Goal: Task Accomplishment & Management: Manage account settings

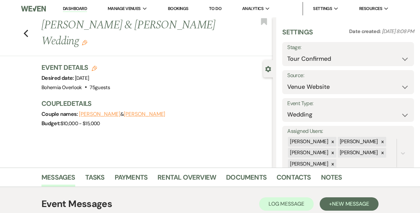
select select "4"
select select "5"
drag, startPoint x: 105, startPoint y: 42, endPoint x: 42, endPoint y: 29, distance: 64.1
click at [42, 29] on div "Previous Mike Rodriguez & Brittnee LeBrun's Wedding Edit" at bounding box center [155, 33] width 235 height 32
copy h1 "Mike Rodriguez & Brittnee LeBrun's Wedding"
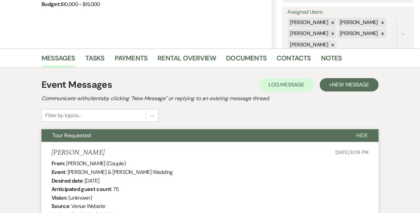
scroll to position [118, 0]
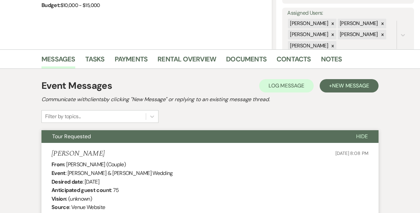
select select "4"
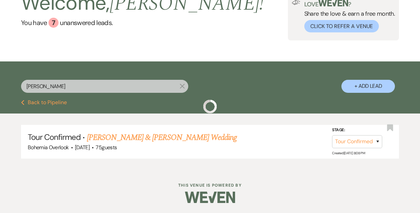
scroll to position [37, 0]
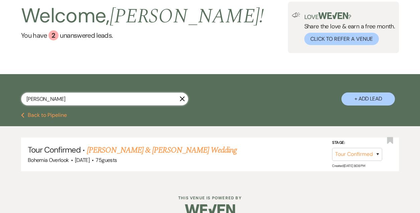
click at [87, 102] on input "Brittnee LeBrun" at bounding box center [104, 99] width 167 height 13
drag, startPoint x: 20, startPoint y: 103, endPoint x: -11, endPoint y: 103, distance: 31.5
click at [0, 103] on html "Dashboard Manage Venues Expand Bohemia Overlook Bookings To Do Analytics Expand…" at bounding box center [210, 94] width 420 height 263
drag, startPoint x: 70, startPoint y: 101, endPoint x: 1, endPoint y: 100, distance: 68.9
click at [1, 100] on div "Brittnee LeBrun X + Add Lead" at bounding box center [210, 94] width 420 height 33
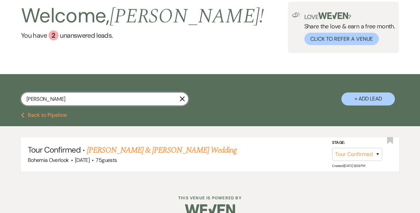
type input "Ava Willis"
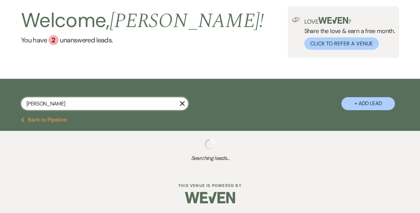
select select "4"
select select "8"
select select "4"
select select "9"
select select "2"
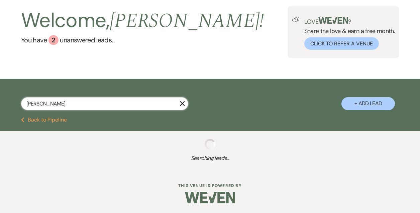
select select "2"
select select "8"
select select "6"
select select "8"
select select "5"
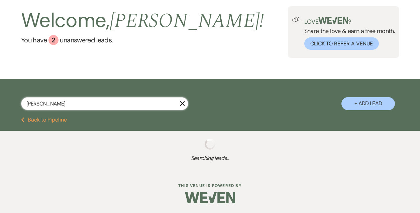
select select "5"
select select "2"
select select "8"
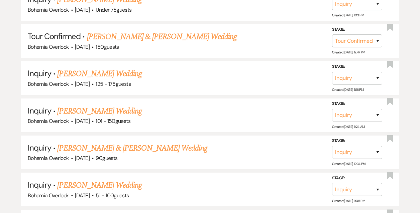
scroll to position [224, 0]
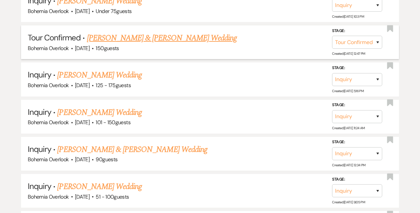
click at [150, 36] on link "TJ Jankiewicz & Ava Willis's Wedding" at bounding box center [162, 38] width 150 height 12
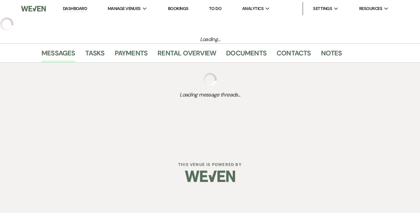
select select "4"
select select "5"
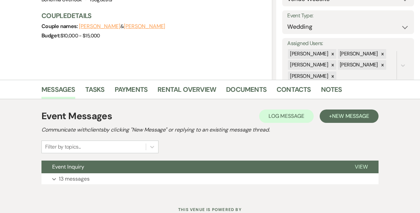
scroll to position [86, 0]
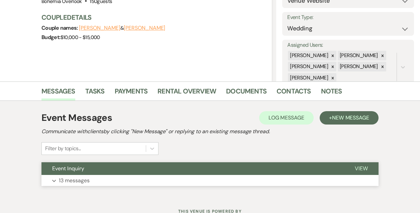
click at [76, 179] on p "13 messages" at bounding box center [74, 181] width 31 height 9
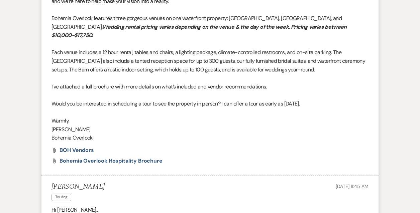
scroll to position [468, 0]
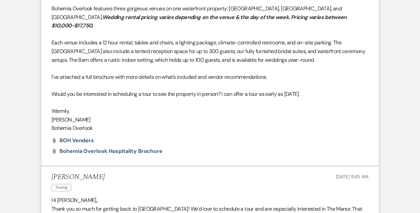
scroll to position [224, 0]
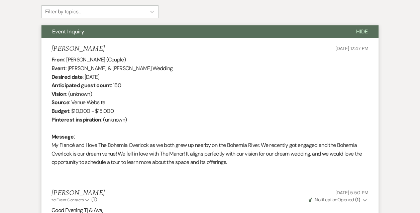
select select "4"
select select "8"
select select "4"
select select "9"
select select "2"
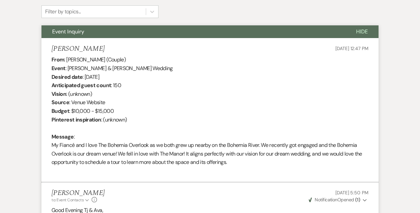
select select "2"
select select "8"
select select "6"
select select "8"
select select "5"
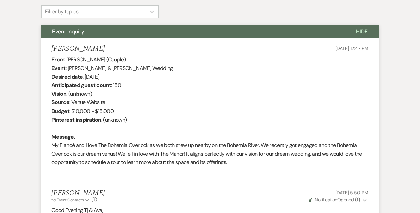
select select "5"
select select "2"
select select "8"
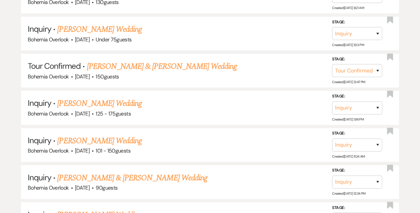
scroll to position [0, 0]
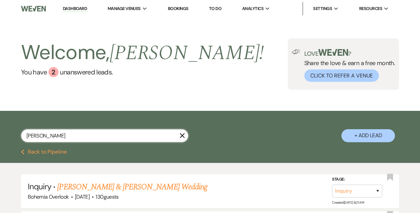
drag, startPoint x: 88, startPoint y: 133, endPoint x: -2, endPoint y: 142, distance: 90.8
type input "A"
type input "maddy kendall"
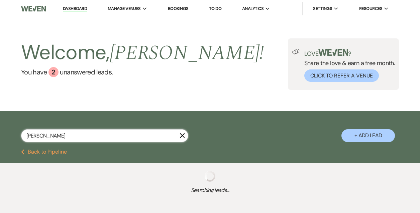
select select "4"
select select "8"
select select "4"
select select "2"
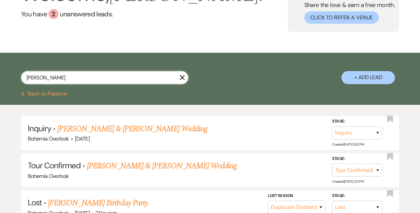
scroll to position [115, 0]
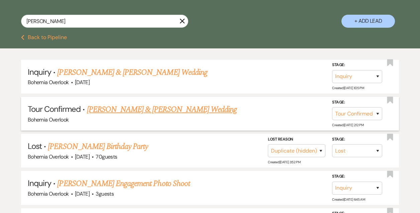
click at [168, 108] on link "Mark Debnam & Maddy Kendall's Wedding" at bounding box center [162, 110] width 150 height 12
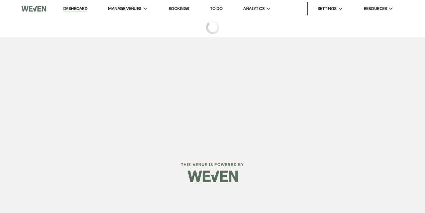
select select "4"
select select "5"
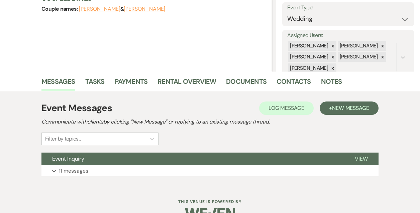
scroll to position [96, 0]
click at [121, 171] on button "Expand 11 messages" at bounding box center [209, 171] width 337 height 11
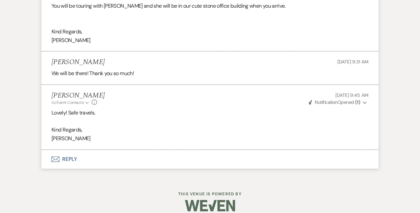
scroll to position [0, 0]
